Goal: Task Accomplishment & Management: Use online tool/utility

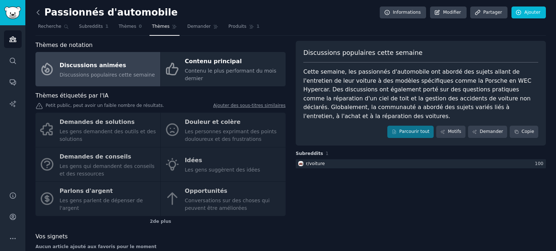
click at [40, 13] on icon at bounding box center [38, 13] width 8 height 8
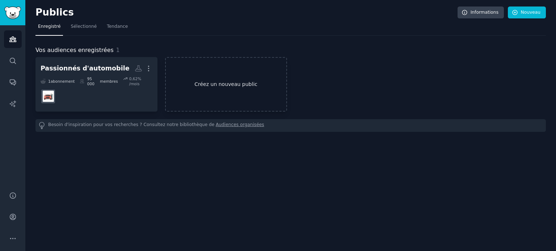
click at [204, 68] on link "Créez un nouveau public" at bounding box center [226, 84] width 122 height 55
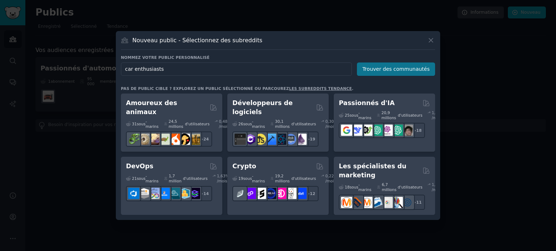
type input "car enthusiasts"
click at [393, 69] on font "Trouver des communautés" at bounding box center [395, 69] width 67 height 6
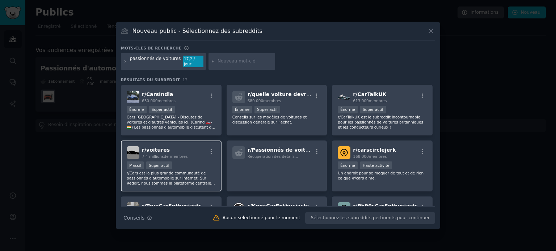
click at [181, 158] on div "r/ voitures 7,4 millions de membres Massif Super actif r/Cars est la plus grand…" at bounding box center [171, 166] width 101 height 51
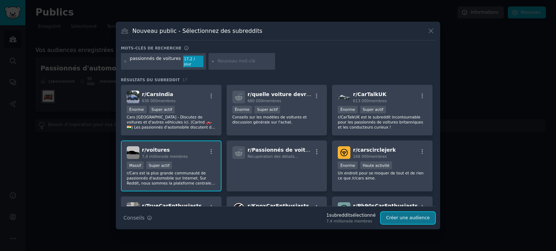
click at [412, 216] on font "Créer une audience" at bounding box center [407, 218] width 43 height 5
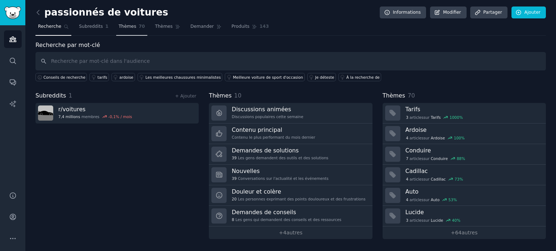
click at [120, 34] on link "Thèmes 70" at bounding box center [131, 28] width 31 height 15
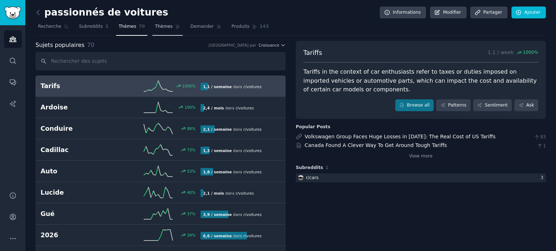
click at [155, 28] on font "Thèmes" at bounding box center [164, 26] width 18 height 5
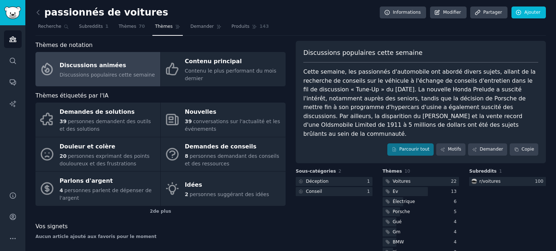
scroll to position [457, 0]
